Goal: Task Accomplishment & Management: Manage account settings

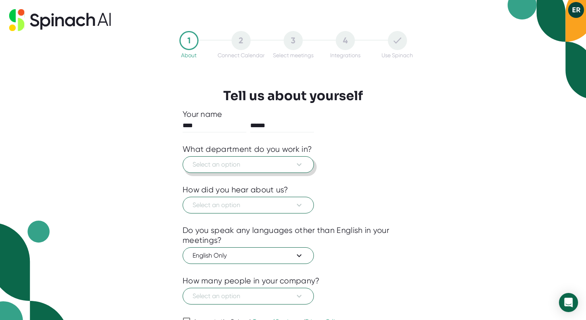
click at [196, 158] on button "Select an option" at bounding box center [247, 164] width 131 height 17
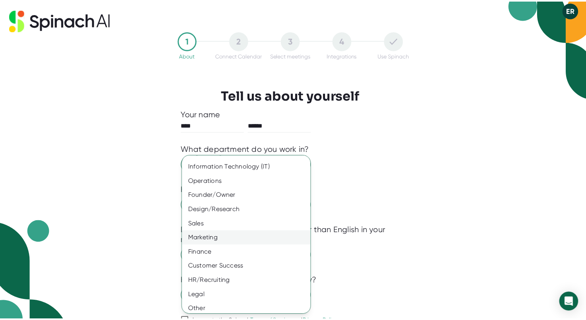
scroll to position [30, 0]
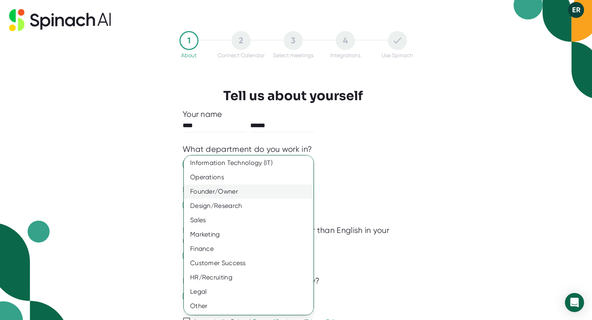
click at [239, 191] on div "Founder/Owner" at bounding box center [252, 191] width 136 height 14
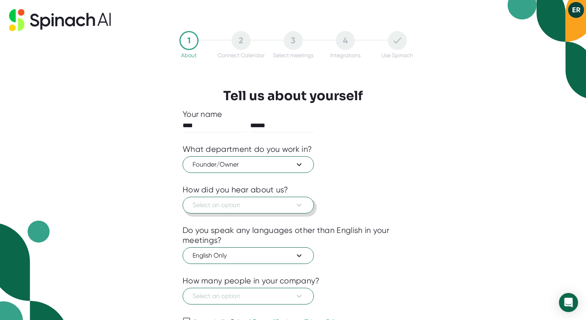
click at [251, 200] on button "Select an option" at bounding box center [247, 205] width 131 height 17
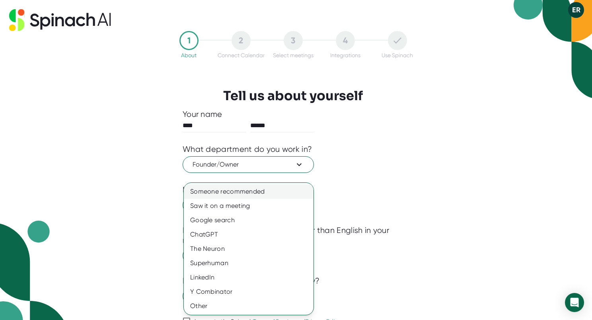
click at [265, 195] on div "Someone recommended" at bounding box center [249, 191] width 130 height 14
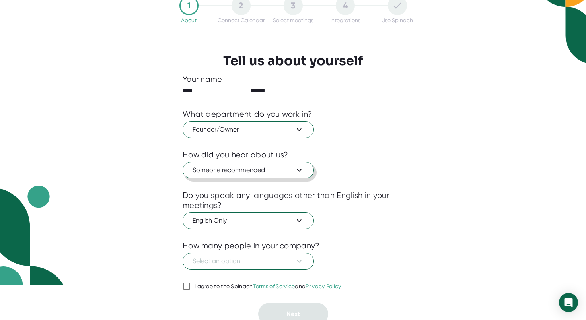
scroll to position [40, 0]
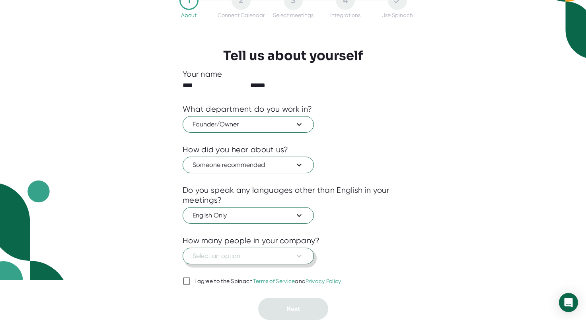
click at [292, 251] on button "Select an option" at bounding box center [247, 256] width 131 height 17
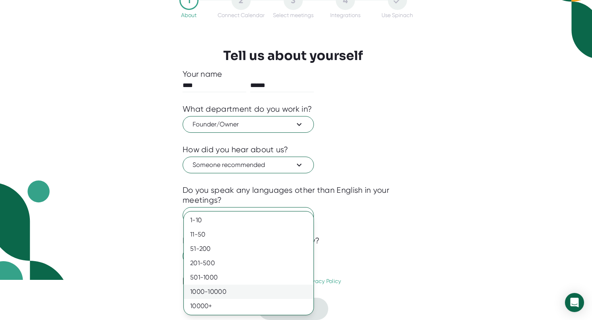
click at [273, 285] on div "1000-10000" at bounding box center [249, 292] width 130 height 14
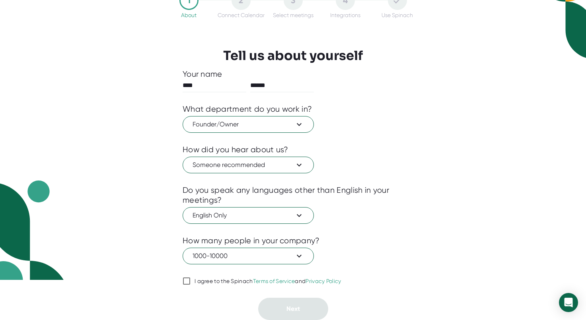
click at [219, 283] on div "I agree to the Spinach Terms of Service and Privacy Policy" at bounding box center [267, 281] width 147 height 7
click at [190, 283] on input "I agree to the Spinach Terms of Service and Privacy Policy" at bounding box center [186, 281] width 8 height 10
checkbox input "true"
click at [281, 303] on button "Next" at bounding box center [293, 309] width 70 height 22
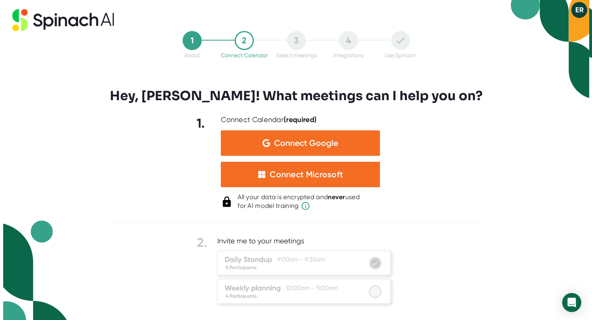
scroll to position [0, 0]
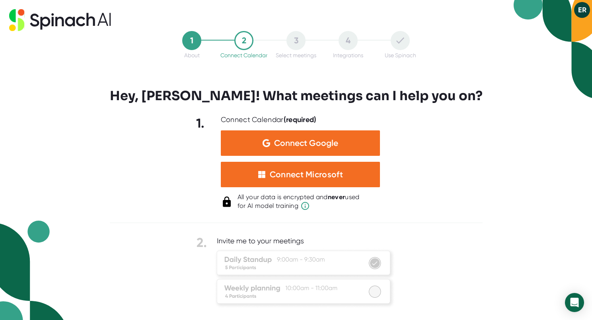
drag, startPoint x: 150, startPoint y: 102, endPoint x: 167, endPoint y: 112, distance: 19.6
click at [150, 102] on div "1 About 2 Connect Calendar 3 Select meetings 4 Integrations Use Spinach Hey, [P…" at bounding box center [296, 160] width 592 height 320
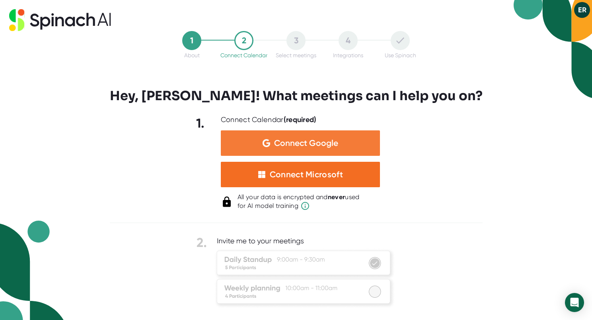
click at [338, 142] on div "Connect Google" at bounding box center [300, 142] width 159 height 25
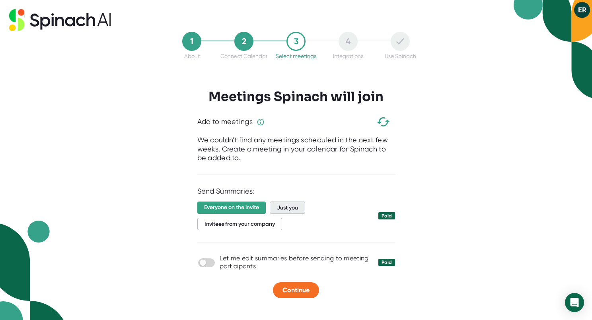
click at [285, 211] on span "Just you" at bounding box center [287, 208] width 35 height 12
click at [464, 214] on div "1 About 2 Connect Calendar 3 Select meetings 4 Integrations Use Spinach Meeting…" at bounding box center [296, 160] width 592 height 320
click at [299, 290] on span "Continue" at bounding box center [295, 290] width 27 height 8
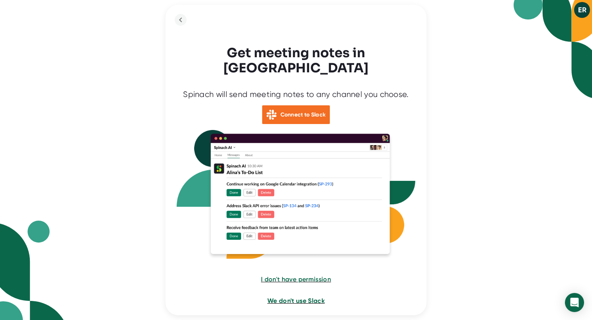
click at [299, 297] on span "We don't use Slack" at bounding box center [295, 301] width 57 height 8
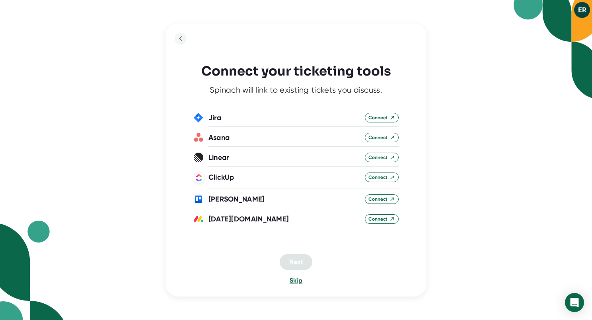
click at [296, 280] on span "Skip" at bounding box center [295, 281] width 13 height 8
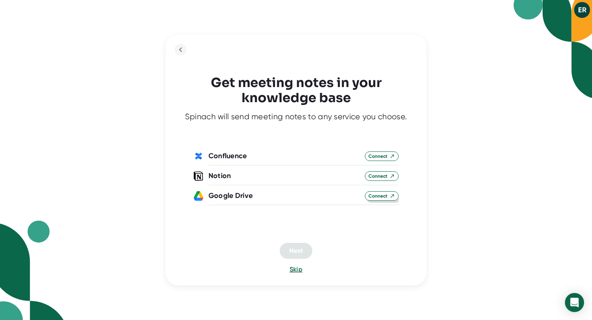
click at [380, 196] on span "Connect" at bounding box center [381, 195] width 27 height 7
click at [301, 252] on span "Next" at bounding box center [296, 250] width 14 height 8
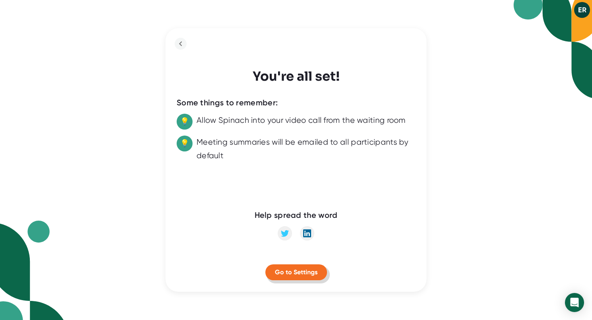
click at [303, 270] on span "Go to Settings" at bounding box center [296, 272] width 43 height 8
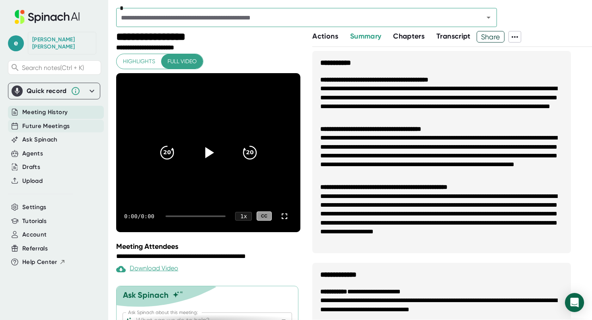
click at [56, 122] on span "Future Meetings" at bounding box center [45, 126] width 47 height 9
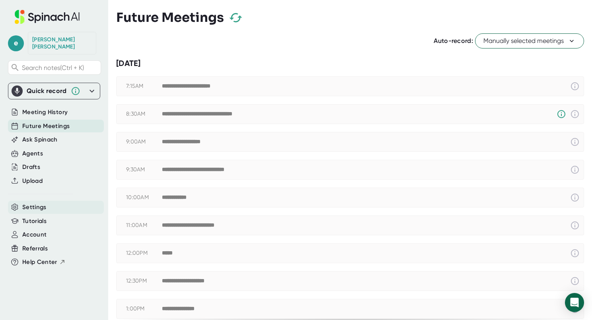
click at [35, 203] on span "Settings" at bounding box center [34, 207] width 24 height 9
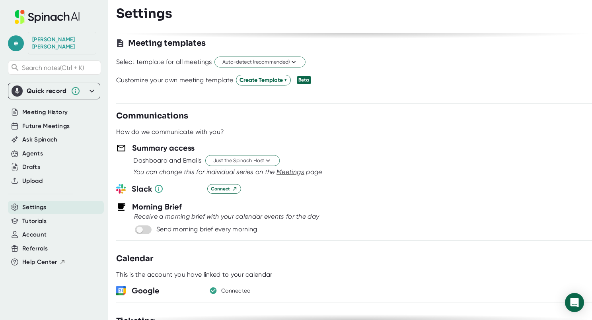
scroll to position [159, 0]
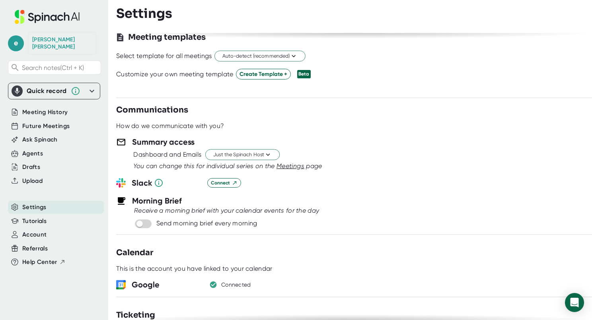
click at [70, 308] on div "e [PERSON_NAME] Search notes (Ctrl + K) Quick record Include tab audio Start Re…" at bounding box center [54, 155] width 108 height 310
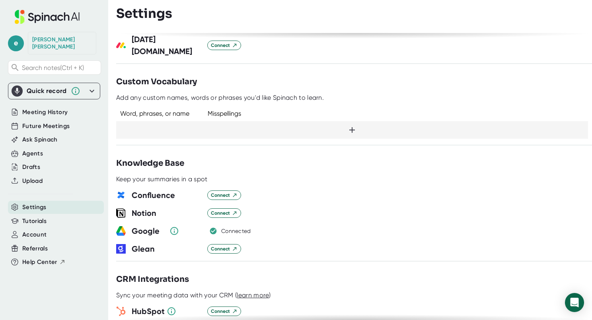
scroll to position [583, 0]
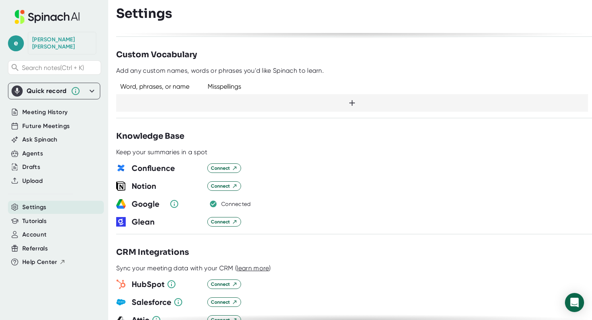
click at [62, 288] on div "e [PERSON_NAME] Search notes (Ctrl + K) Quick record Include tab audio Start Re…" at bounding box center [54, 155] width 108 height 310
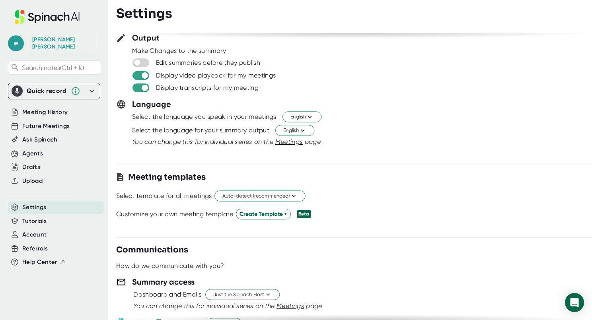
scroll to position [0, 0]
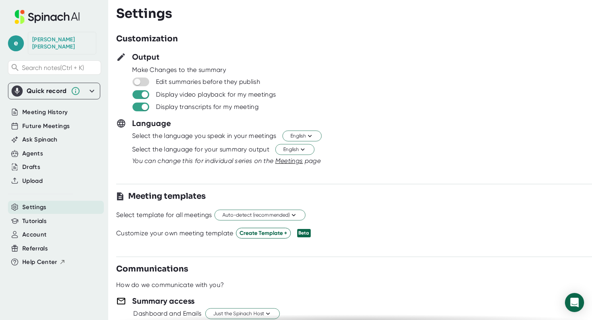
click at [61, 288] on div "e [PERSON_NAME] Search notes (Ctrl + K) Quick record Include tab audio Start Re…" at bounding box center [54, 155] width 108 height 310
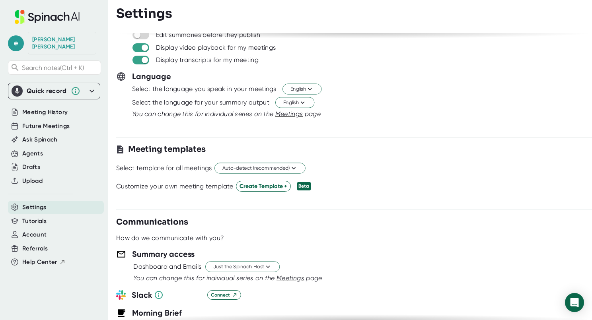
scroll to position [53, 0]
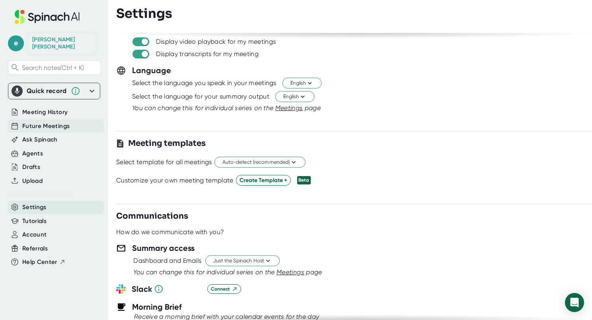
click at [43, 122] on span "Future Meetings" at bounding box center [45, 126] width 47 height 9
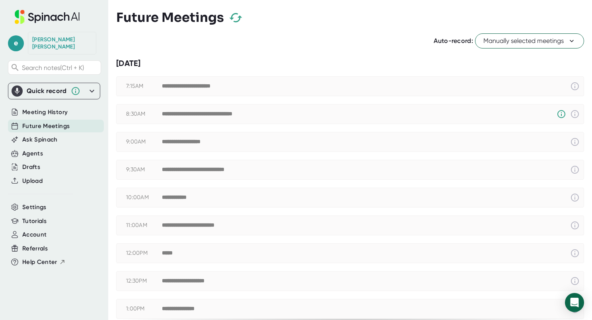
click at [567, 43] on icon at bounding box center [571, 41] width 8 height 8
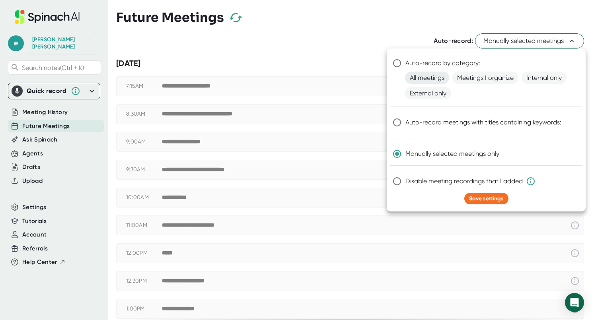
click at [436, 76] on span "All meetings" at bounding box center [427, 78] width 44 height 12
click at [585, 252] on div at bounding box center [296, 160] width 592 height 320
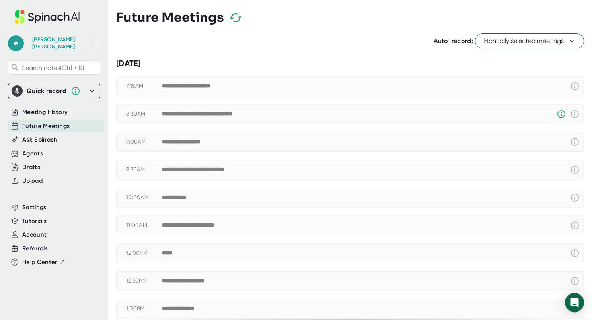
radio input "false"
radio input "true"
click at [510, 45] on span "Manually selected meetings" at bounding box center [529, 41] width 92 height 10
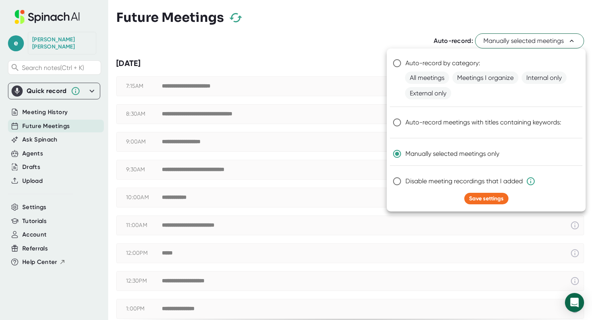
click at [460, 61] on span "Auto-record by category:" at bounding box center [442, 63] width 75 height 10
click at [405, 61] on input "Auto-record by category:" at bounding box center [396, 63] width 17 height 17
radio input "true"
click at [487, 199] on span "Save settings" at bounding box center [486, 198] width 35 height 7
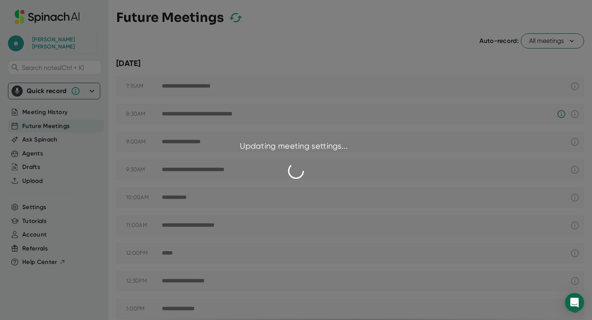
click at [94, 305] on div "Updating meeting settings..." at bounding box center [296, 160] width 592 height 320
click at [80, 295] on div "Updating meeting settings..." at bounding box center [296, 160] width 592 height 320
click at [99, 297] on div "Updating meeting settings..." at bounding box center [296, 160] width 592 height 320
click at [76, 294] on div "Updating meeting settings..." at bounding box center [296, 160] width 592 height 320
checkbox input "true"
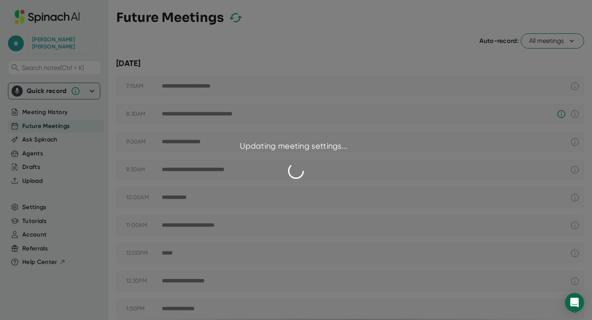
checkbox input "true"
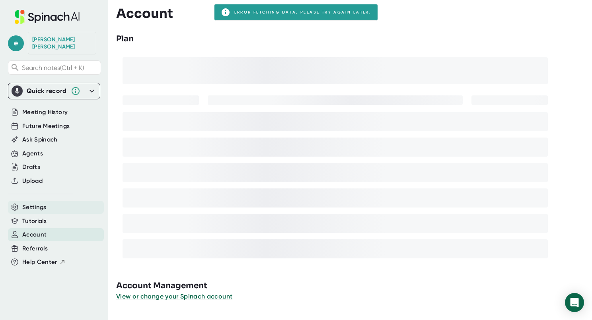
click at [60, 202] on div "Settings" at bounding box center [56, 207] width 96 height 13
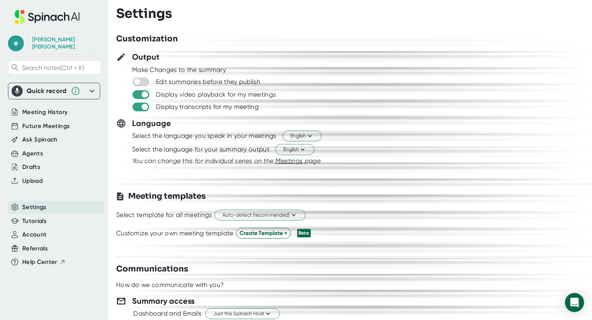
click at [413, 283] on div "How do we communicate with you?" at bounding box center [353, 285] width 475 height 8
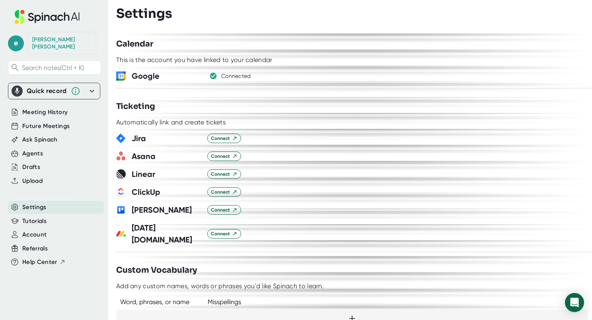
scroll to position [371, 0]
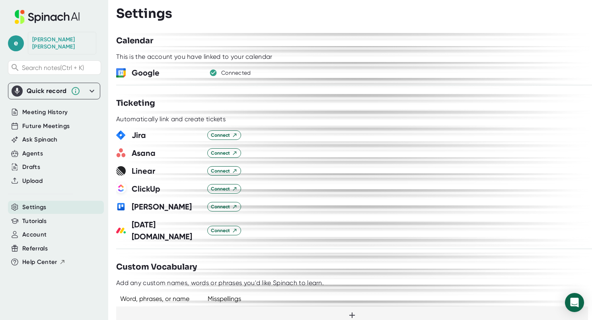
click at [211, 287] on div "Word, phrases, or name Misspellings" at bounding box center [353, 305] width 475 height 37
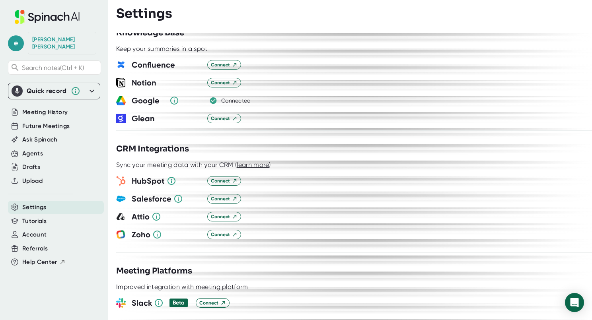
scroll to position [689, 0]
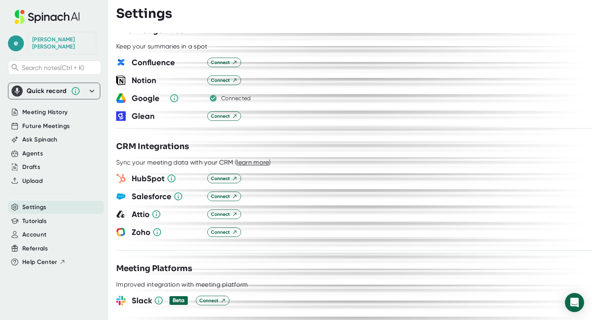
click at [58, 290] on div "e [PERSON_NAME] Search notes (Ctrl + K) Quick record Include tab audio Start Re…" at bounding box center [54, 155] width 108 height 310
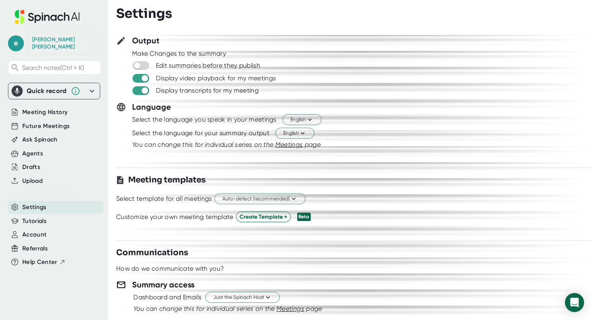
scroll to position [53, 0]
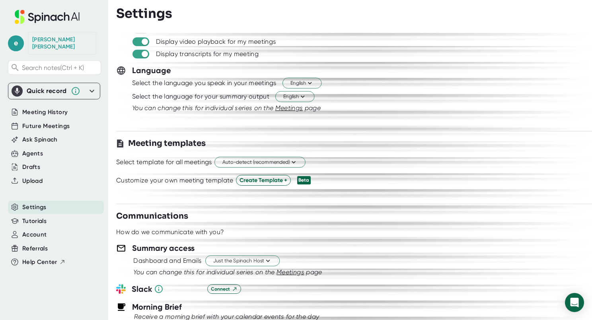
click at [399, 266] on div "Dashboard and Emails Just the Spinach Host" at bounding box center [362, 261] width 458 height 14
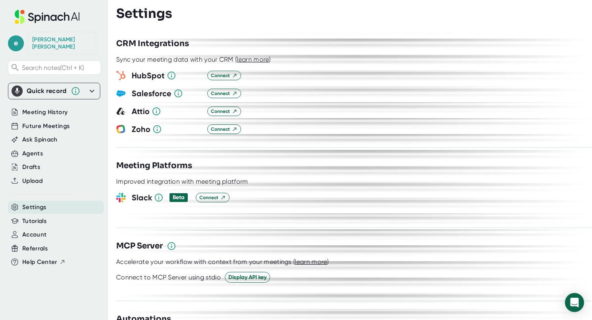
scroll to position [848, 0]
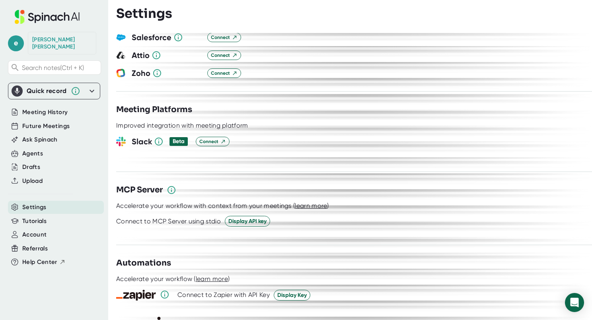
drag, startPoint x: 412, startPoint y: 152, endPoint x: 415, endPoint y: 147, distance: 6.1
click at [412, 153] on div at bounding box center [353, 159] width 475 height 12
drag, startPoint x: 425, startPoint y: 151, endPoint x: 421, endPoint y: 147, distance: 5.6
click at [425, 153] on div at bounding box center [353, 159] width 475 height 12
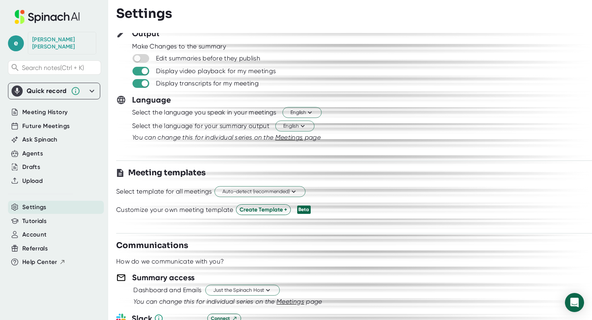
scroll to position [0, 0]
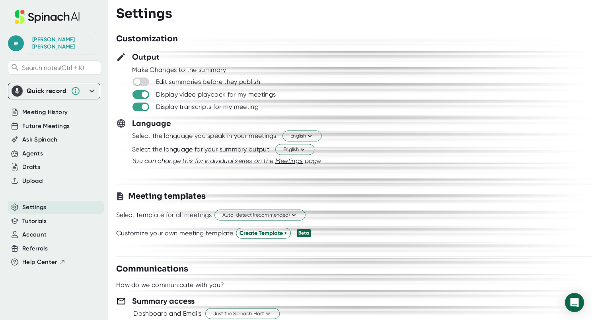
click at [406, 180] on div "Customization Output Make Changes to the summary Edit summaries before they pub…" at bounding box center [353, 176] width 475 height 287
click at [370, 178] on div at bounding box center [353, 175] width 475 height 6
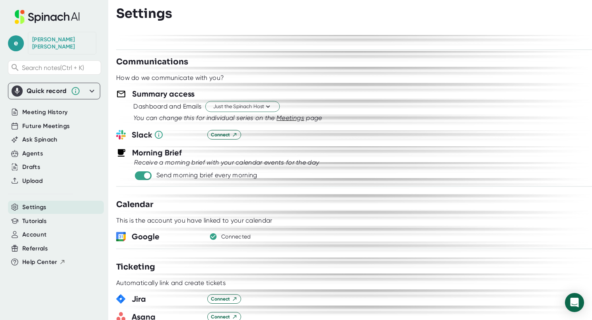
scroll to position [212, 0]
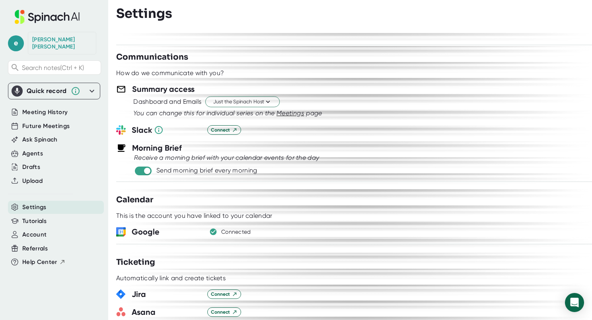
click at [337, 188] on div at bounding box center [353, 191] width 475 height 6
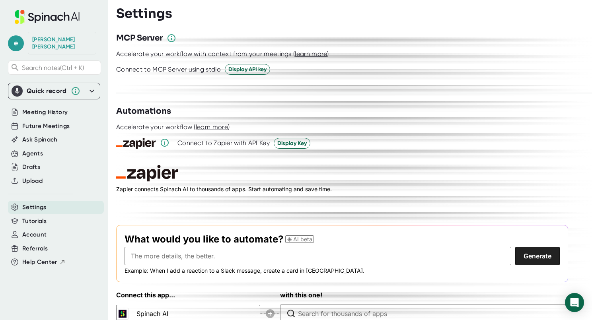
scroll to position [1007, 0]
